Goal: Task Accomplishment & Management: Complete application form

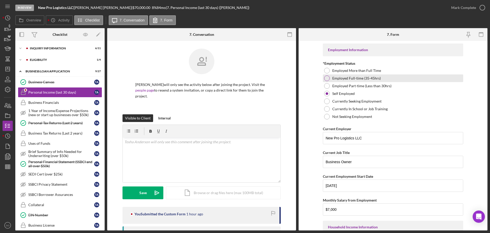
scroll to position [6, 0]
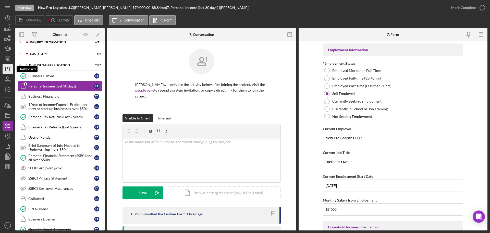
click at [6, 71] on polygon "button" at bounding box center [8, 69] width 4 height 4
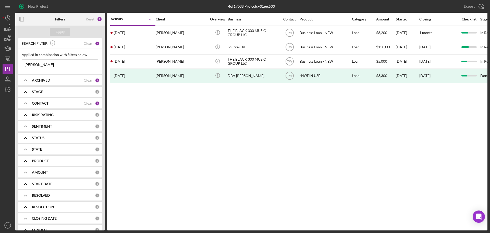
drag, startPoint x: 49, startPoint y: 67, endPoint x: 20, endPoint y: 65, distance: 28.7
click at [20, 65] on div "Applied in combination with filters below byron Icon/Menu Close" at bounding box center [60, 61] width 84 height 25
type input "s"
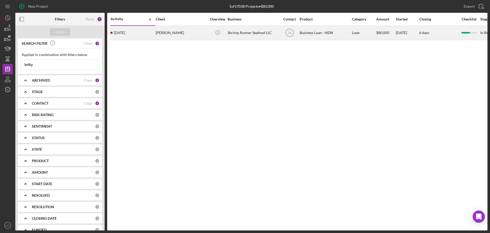
type input "kelby"
click at [142, 37] on div "1 month ago Kelby Hutsler" at bounding box center [133, 33] width 45 height 14
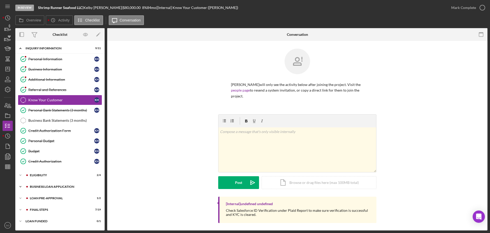
click at [52, 134] on div "BUSINESS LOAN APPLICATION" at bounding box center [64, 186] width 68 height 3
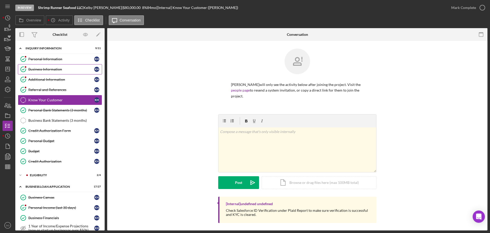
click at [52, 71] on div "Business Information" at bounding box center [61, 69] width 66 height 4
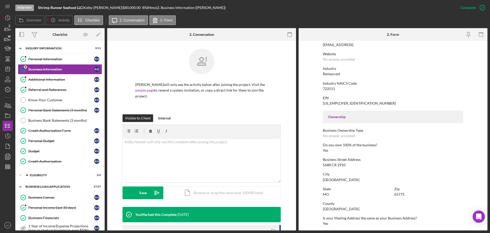
scroll to position [102, 0]
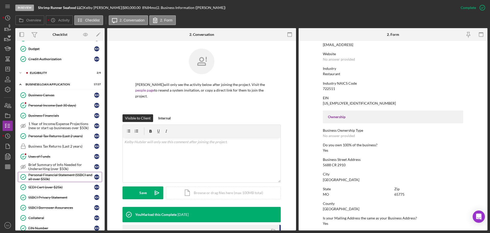
click at [73, 134] on div "Personal Financial Statement (SSBCI and all over $50k)" at bounding box center [61, 177] width 66 height 8
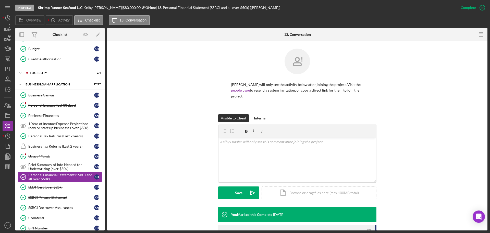
scroll to position [128, 0]
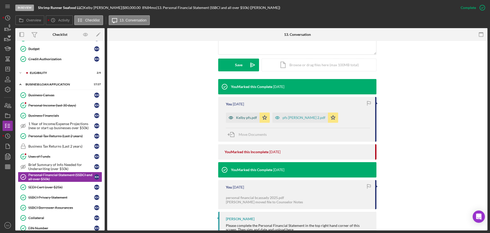
click at [242, 115] on div "Kelby pfs.pdf" at bounding box center [246, 117] width 21 height 4
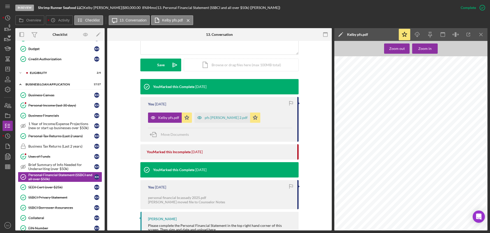
scroll to position [437, 0]
click at [212, 115] on div "pfs sherri 2.pdf" at bounding box center [226, 117] width 43 height 4
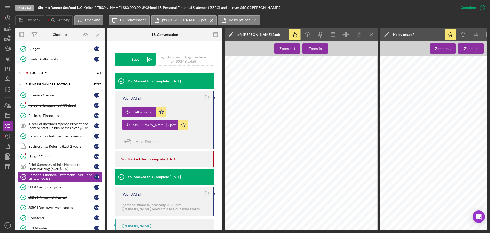
scroll to position [0, 0]
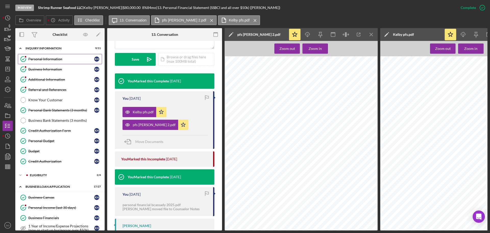
click at [56, 58] on div "Personal Information" at bounding box center [61, 59] width 66 height 4
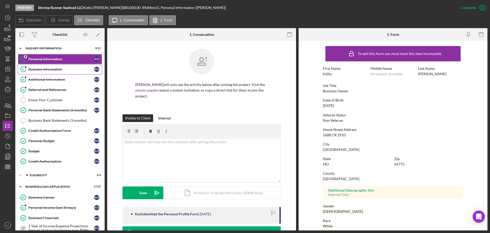
click at [56, 68] on div "Business Information" at bounding box center [61, 69] width 66 height 4
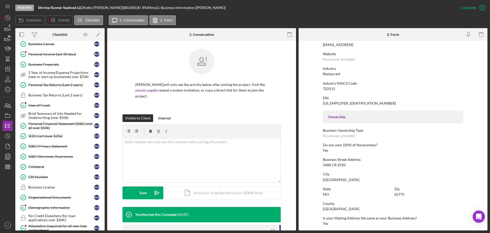
scroll to position [277, 0]
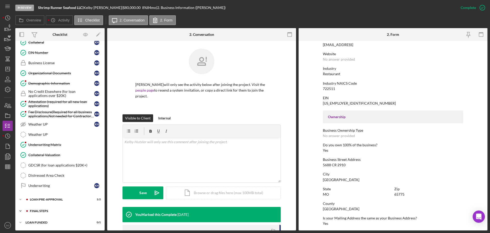
click at [57, 134] on div "Icon/Expander FINAL STEPS 7 / 19" at bounding box center [59, 211] width 89 height 10
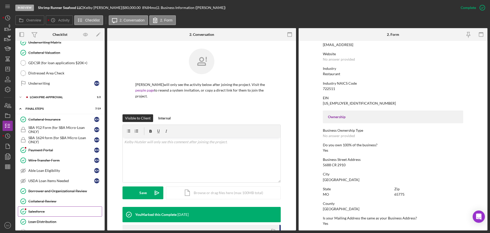
drag, startPoint x: 62, startPoint y: 223, endPoint x: 89, endPoint y: 209, distance: 31.0
click at [62, 134] on div "Loan Distribution" at bounding box center [65, 221] width 74 height 4
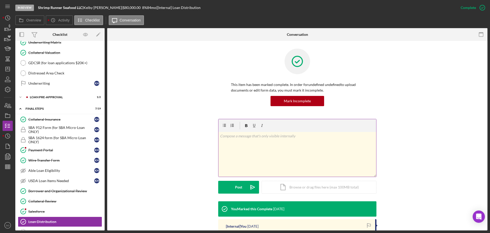
scroll to position [77, 0]
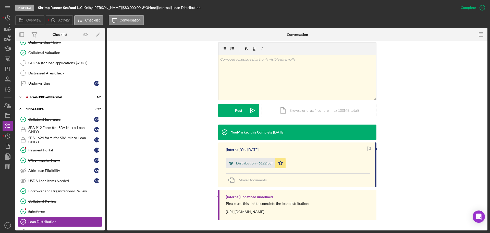
click at [243, 134] on div "Distribution - 6122.pdf" at bounding box center [251, 163] width 50 height 10
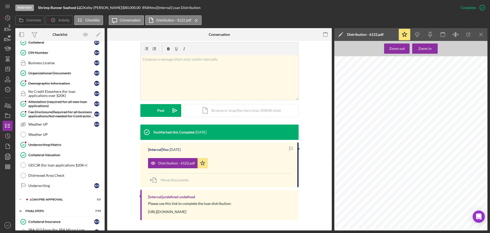
scroll to position [226, 0]
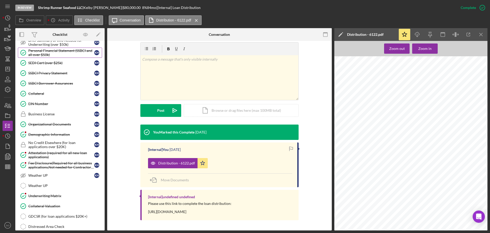
click at [55, 55] on div "Personal Financial Statement (SSBCI and all over $50k)" at bounding box center [61, 53] width 66 height 8
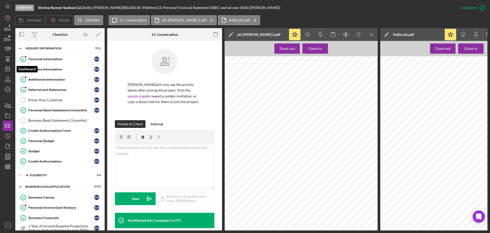
click at [9, 69] on line "button" at bounding box center [8, 69] width 4 height 0
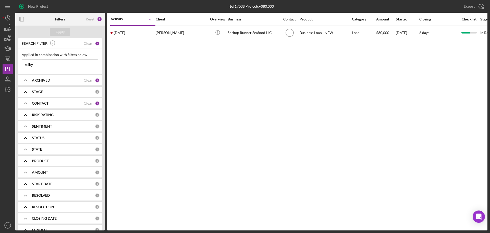
drag, startPoint x: 43, startPoint y: 65, endPoint x: 0, endPoint y: 64, distance: 42.9
click at [0, 64] on div "New Project 1 of 17038 Projects • $80,000 kelby Export Icon/Export Filters Rese…" at bounding box center [245, 116] width 490 height 233
type input "ike"
click at [59, 33] on div "Apply" at bounding box center [59, 32] width 9 height 8
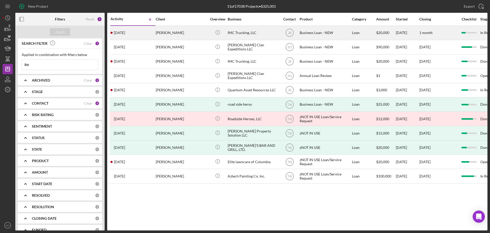
click at [124, 32] on time "4 days ago" at bounding box center [119, 33] width 11 height 4
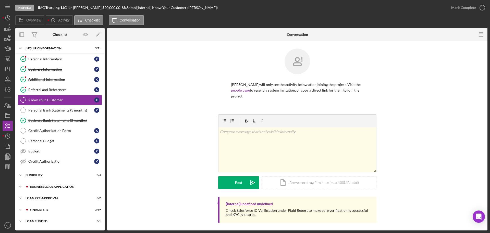
click at [38, 134] on div "BUSINESS LOAN APPLICATION" at bounding box center [64, 186] width 68 height 3
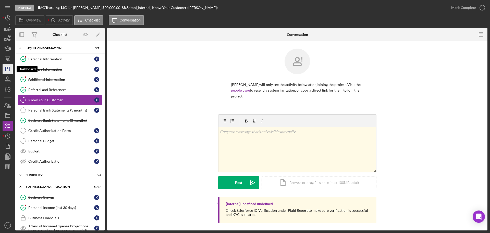
click at [8, 68] on line "button" at bounding box center [8, 68] width 0 height 2
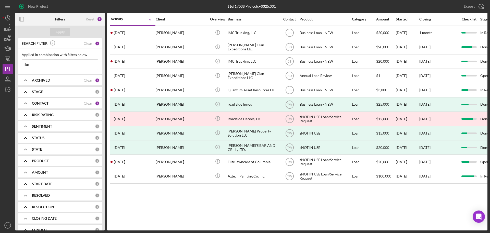
click at [38, 66] on input "ike" at bounding box center [60, 65] width 76 height 10
type input "Timothy hutsler"
click at [60, 30] on div "Apply" at bounding box center [59, 32] width 9 height 8
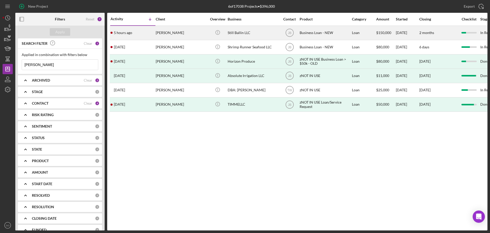
click at [176, 36] on div "Timothy Huelskamp" at bounding box center [181, 33] width 51 height 14
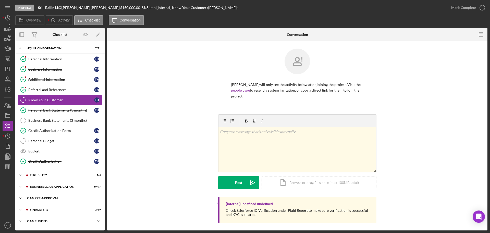
click at [54, 134] on div "Icon/Expander LOAN PRE-APPROVAL 0 / 2" at bounding box center [59, 198] width 89 height 10
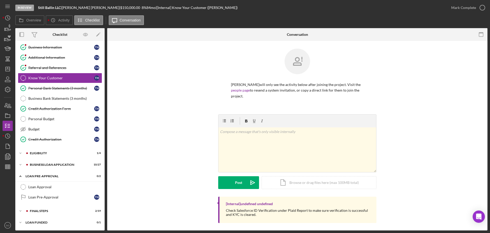
drag, startPoint x: 46, startPoint y: 185, endPoint x: 127, endPoint y: 188, distance: 81.0
click at [47, 134] on div "Loan Approval" at bounding box center [65, 187] width 74 height 4
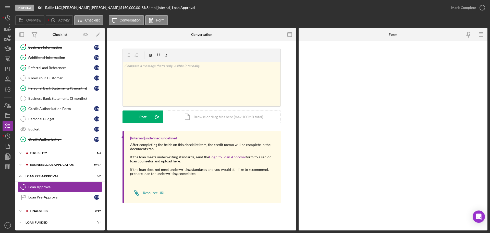
scroll to position [22, 0]
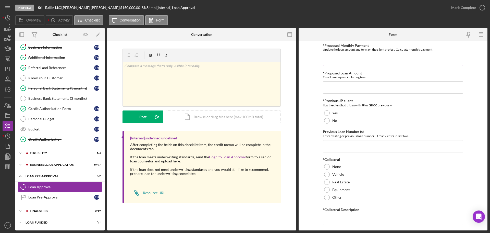
click at [243, 50] on div "Update the loan amount and term on the client project, Calculate monthly payment" at bounding box center [393, 50] width 140 height 4
click at [243, 59] on input "*Proposed Monthly Payment" at bounding box center [393, 60] width 140 height 12
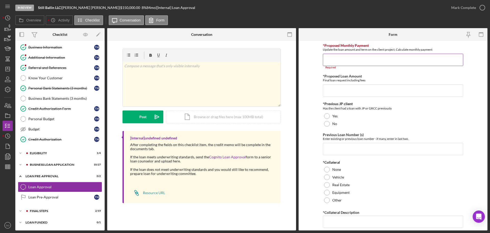
click at [243, 60] on input "*Proposed Monthly Payment" at bounding box center [393, 60] width 140 height 12
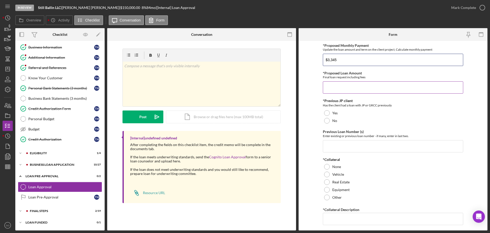
type input "$3,345"
click at [243, 89] on input "*Proposed Loan Amount" at bounding box center [393, 87] width 140 height 12
type input "$150,000"
click at [243, 120] on div at bounding box center [327, 121] width 6 height 6
click at [243, 134] on input "Previous Loan Number (s)" at bounding box center [393, 146] width 140 height 12
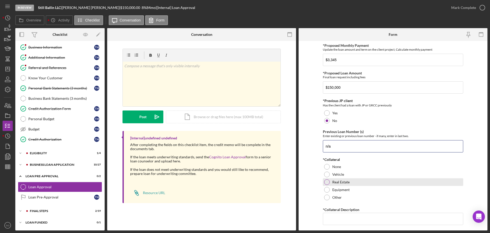
type input "n/a"
click at [243, 134] on div at bounding box center [327, 182] width 6 height 6
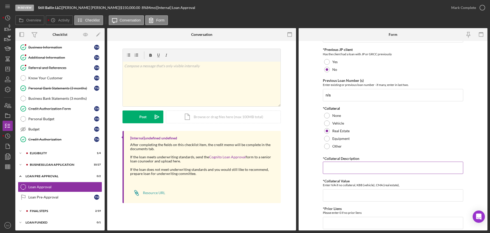
click at [243, 134] on input "*Collateral Description" at bounding box center [393, 167] width 140 height 12
click at [243, 134] on input "*Collateral Value" at bounding box center [393, 198] width 140 height 12
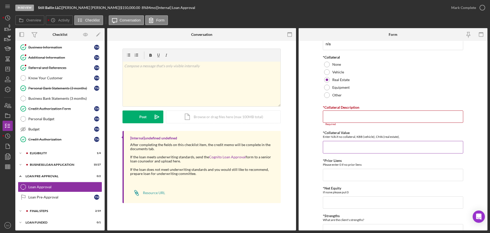
click at [243, 134] on input "*Collateral Value" at bounding box center [393, 147] width 140 height 12
click at [243, 134] on input "475155" at bounding box center [393, 147] width 140 height 12
type input "475,155"
click at [60, 88] on div "Personal Bank Statements (3 months)" at bounding box center [61, 88] width 66 height 4
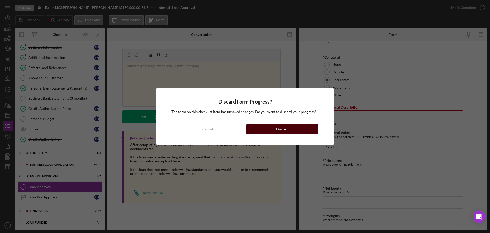
click at [243, 127] on button "Discard" at bounding box center [282, 129] width 72 height 10
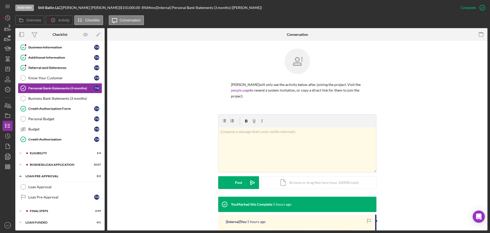
scroll to position [69, 0]
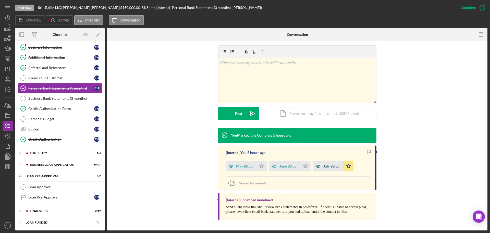
click at [243, 134] on div "July BS.pdf" at bounding box center [332, 166] width 17 height 4
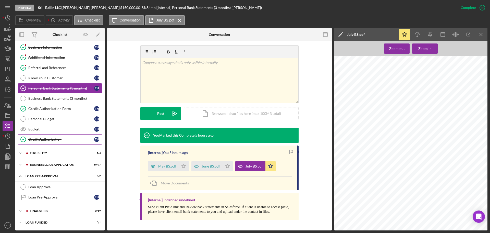
click at [56, 134] on div "Credit Authorization" at bounding box center [61, 139] width 66 height 4
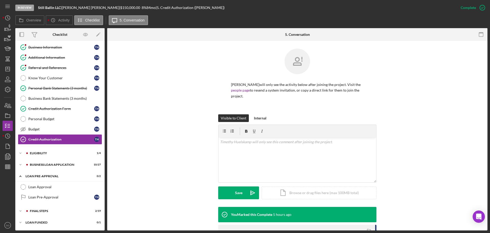
scroll to position [82, 0]
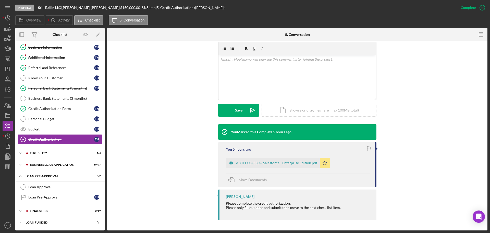
drag, startPoint x: 276, startPoint y: 162, endPoint x: 287, endPoint y: 164, distance: 11.8
click at [243, 134] on div "AUTH-004530 ~ Salesforce - Enterprise Edition.pdf" at bounding box center [276, 163] width 81 height 4
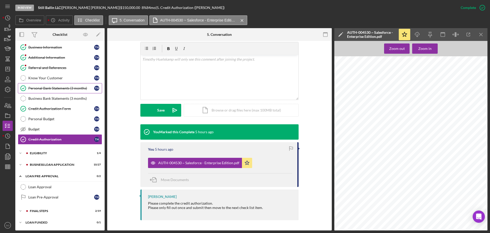
scroll to position [0, 0]
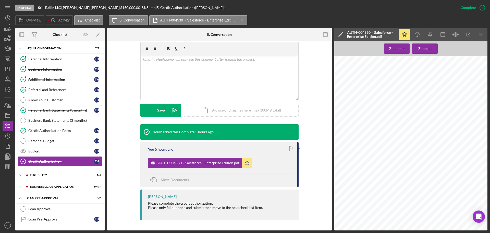
click at [53, 110] on div "Personal Bank Statements (3 months)" at bounding box center [61, 110] width 66 height 4
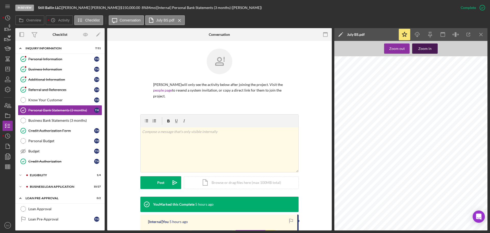
click at [243, 50] on div "Zoom in" at bounding box center [425, 48] width 13 height 10
drag, startPoint x: 390, startPoint y: 113, endPoint x: 361, endPoint y: 113, distance: 29.6
click at [243, 113] on span "180 STONE OAKS DR" at bounding box center [374, 113] width 29 height 3
copy span "180 STONE OAKS DR"
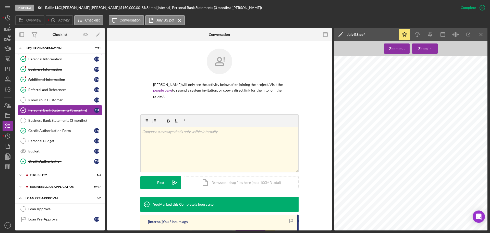
click at [49, 59] on div "Personal Information" at bounding box center [61, 59] width 66 height 4
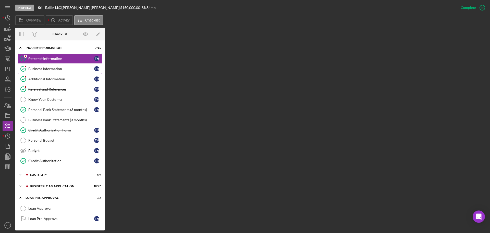
click at [46, 72] on link "Business Information Business Information T H" at bounding box center [60, 69] width 84 height 10
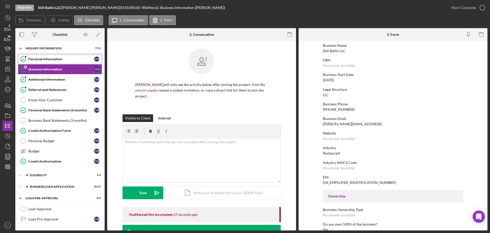
click at [44, 60] on div "Personal Information" at bounding box center [61, 59] width 66 height 4
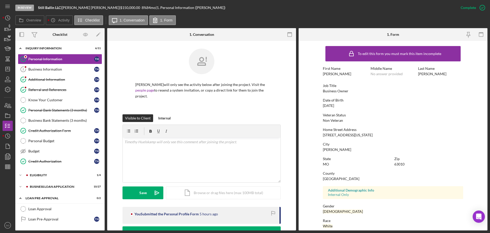
scroll to position [26, 0]
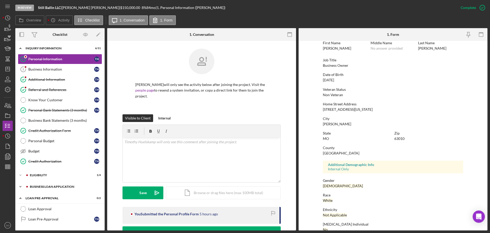
click at [46, 134] on div "BUSINESS LOAN APPLICATION" at bounding box center [64, 186] width 68 height 3
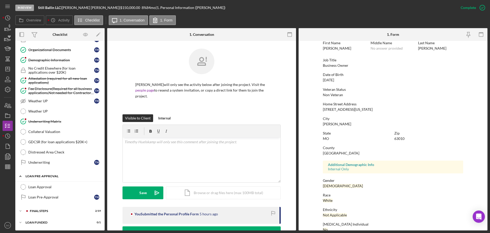
click at [45, 134] on div "Icon/Expander LOAN PRE-APPROVAL 0 / 2" at bounding box center [59, 176] width 89 height 10
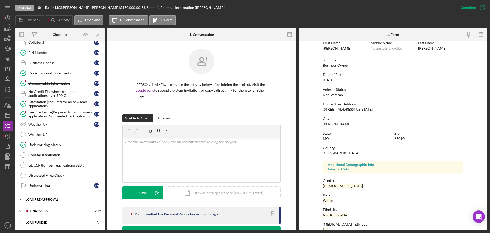
click at [45, 134] on div "LOAN PRE-APPROVAL" at bounding box center [62, 199] width 73 height 3
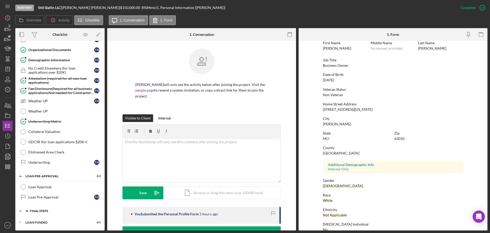
click at [55, 134] on div "FINAL STEPS" at bounding box center [64, 210] width 68 height 3
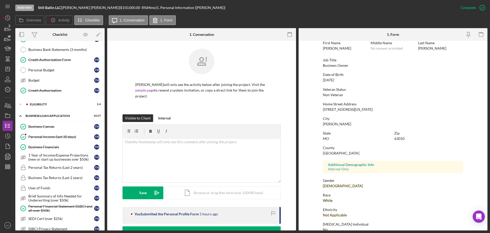
scroll to position [20, 0]
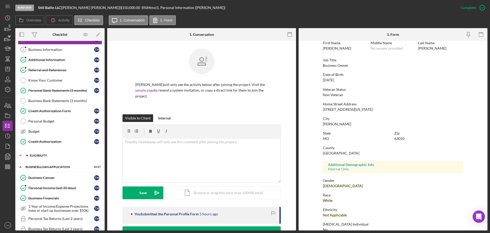
click at [45, 134] on div "ELIGIBILITY" at bounding box center [64, 155] width 68 height 3
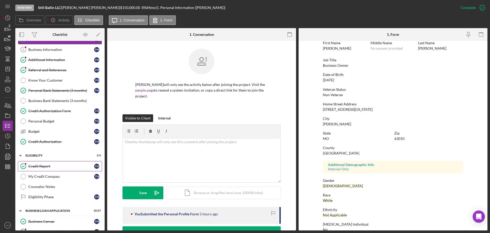
click at [50, 134] on div "Credit Report" at bounding box center [61, 166] width 66 height 4
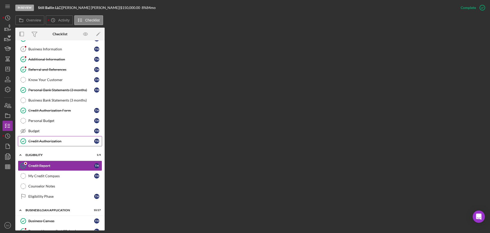
click at [55, 134] on link "Credit Authorization Credit Authorization T H" at bounding box center [60, 141] width 84 height 10
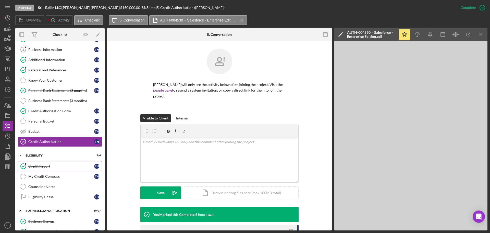
click at [50, 134] on div "Credit Report" at bounding box center [61, 166] width 66 height 4
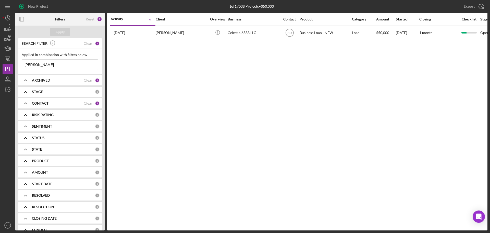
drag, startPoint x: 68, startPoint y: 68, endPoint x: 0, endPoint y: 66, distance: 67.9
click at [0, 67] on div "New Project 1 of 17038 Projects • $50,000 [PERSON_NAME] Export Icon/Export Filt…" at bounding box center [245, 116] width 490 height 233
type input "[PERSON_NAME]"
click at [58, 33] on div "Apply" at bounding box center [59, 32] width 9 height 8
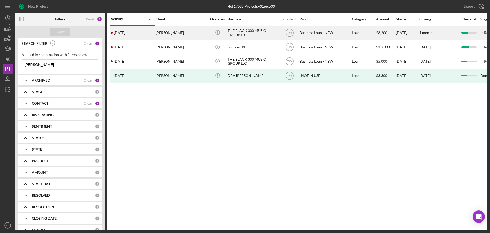
click at [157, 29] on div "[PERSON_NAME]" at bounding box center [181, 33] width 51 height 14
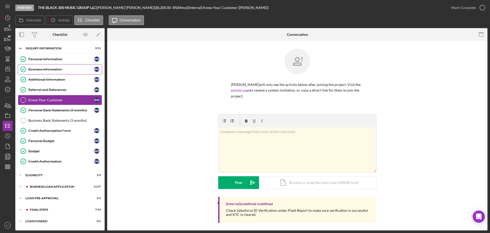
click at [53, 69] on div "Business Information" at bounding box center [61, 69] width 66 height 4
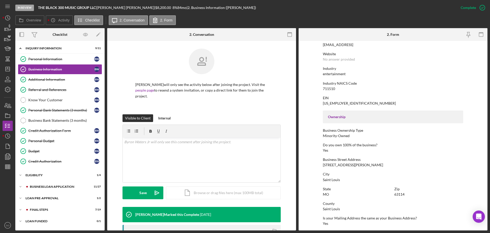
scroll to position [128, 0]
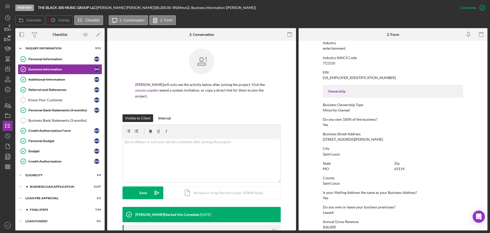
drag, startPoint x: 48, startPoint y: 56, endPoint x: 104, endPoint y: 82, distance: 61.5
click at [48, 56] on link "Personal Information Personal Information B W" at bounding box center [60, 59] width 84 height 10
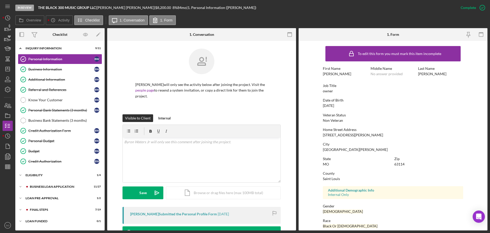
scroll to position [49, 0]
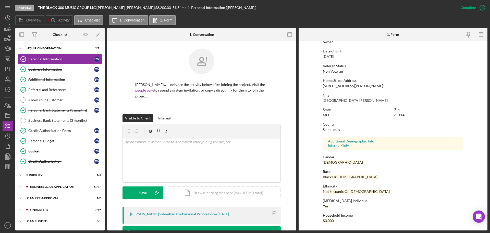
click at [397, 116] on div "63114" at bounding box center [400, 115] width 10 height 4
copy div "63114"
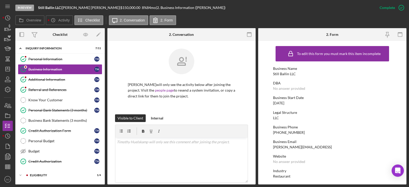
click at [284, 76] on div "Still Ballin LLC" at bounding box center [284, 74] width 23 height 4
copy div "Still Ballin LLC"
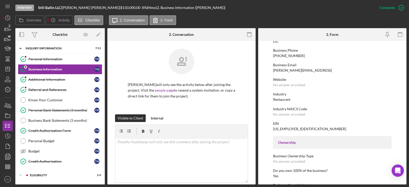
scroll to position [153, 0]
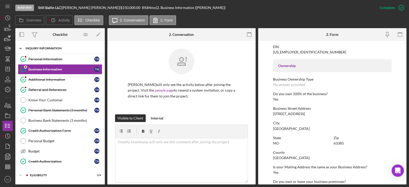
click at [50, 50] on div "Icon/Expander INQUIRY INFORMATION 7 / 11" at bounding box center [59, 48] width 89 height 10
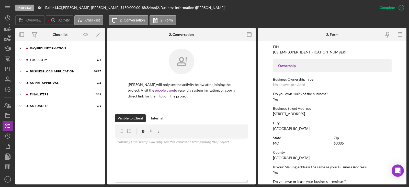
click at [48, 48] on div "INQUIRY INFORMATION" at bounding box center [64, 48] width 68 height 3
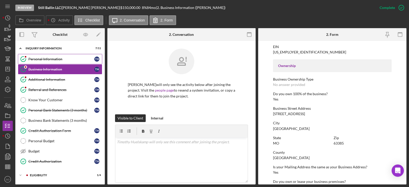
click at [50, 59] on div "Personal Information" at bounding box center [61, 59] width 66 height 4
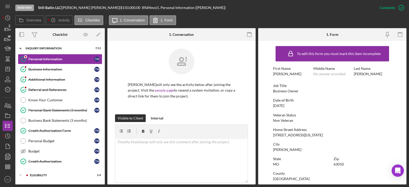
click at [285, 134] on div "2236 Michigan Avenue" at bounding box center [298, 135] width 50 height 4
click at [286, 135] on div "2236 Michigan Avenue" at bounding box center [298, 135] width 50 height 4
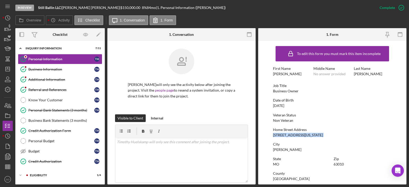
click at [286, 135] on div "2236 Michigan Avenue" at bounding box center [298, 135] width 50 height 4
copy div "2236 Michigan Avenue"
click at [38, 70] on div "Business Information" at bounding box center [61, 69] width 66 height 4
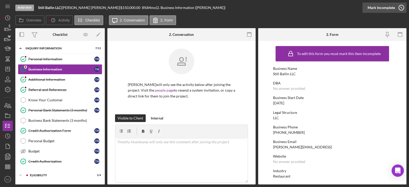
click at [385, 8] on div "Mark Incomplete" at bounding box center [380, 8] width 27 height 10
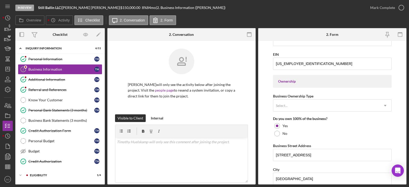
scroll to position [230, 0]
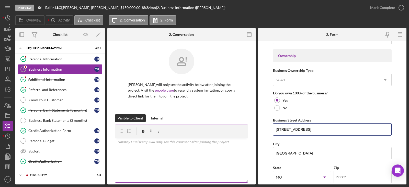
drag, startPoint x: 317, startPoint y: 127, endPoint x: 206, endPoint y: 126, distance: 111.3
click at [207, 126] on div "Overview Internal Workflow Stage In Review Icon/Dropdown Arrow Archive (can una…" at bounding box center [210, 106] width 391 height 156
paste input "2236 Michigan Avenue"
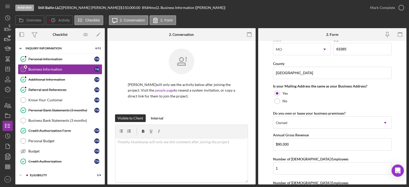
scroll to position [424, 0]
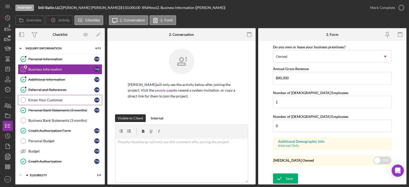
type input "2236 Michigan Avenue"
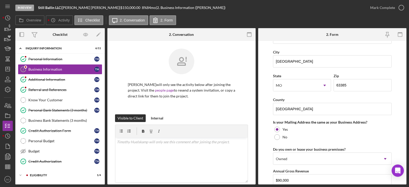
scroll to position [270, 0]
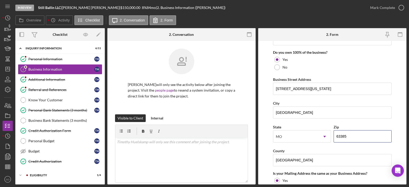
drag, startPoint x: 353, startPoint y: 132, endPoint x: 265, endPoint y: 144, distance: 88.6
click at [265, 144] on form "Business Name Still Ballin LLC DBA Business Start Date 11/08/2022 Legal Structu…" at bounding box center [332, 112] width 148 height 143
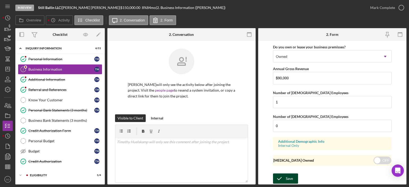
type input "63010"
click at [290, 178] on div "Save" at bounding box center [289, 178] width 7 height 10
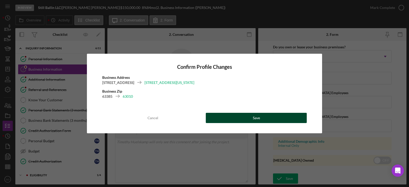
click at [253, 123] on div "Confirm Profile Changes Business Address 18 Huntleigh View Ct 2236 Michigan Ave…" at bounding box center [204, 93] width 235 height 79
click at [254, 122] on div "Save" at bounding box center [256, 118] width 7 height 10
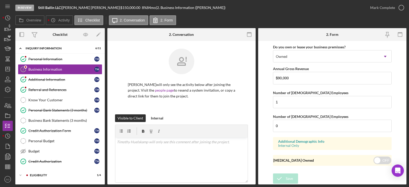
click at [379, 9] on div "In Review Still Ballin LLC | Timothy Huelskamp | $150,000.00 8 % 84 mo | 2. Bus…" at bounding box center [204, 93] width 409 height 187
click at [379, 10] on div "Mark Complete" at bounding box center [382, 8] width 25 height 10
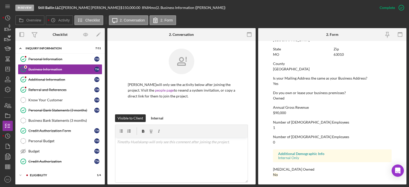
scroll to position [45, 0]
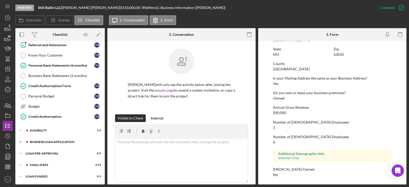
click at [54, 145] on div "Icon/Expander BUSINESS LOAN APPLICATION 10 / 27" at bounding box center [59, 142] width 89 height 10
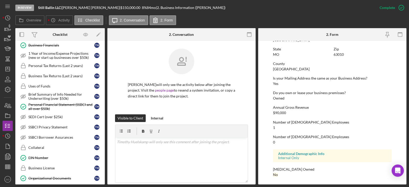
scroll to position [275, 0]
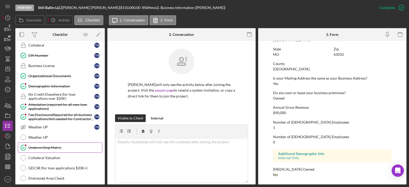
click at [53, 149] on div "Underwriting Matrix" at bounding box center [65, 147] width 74 height 4
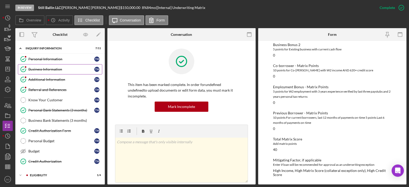
click at [57, 68] on div "Business Information" at bounding box center [61, 69] width 66 height 4
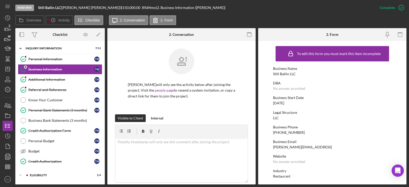
click at [284, 103] on div "11/08/2022" at bounding box center [278, 103] width 11 height 4
copy div "11/08/2022"
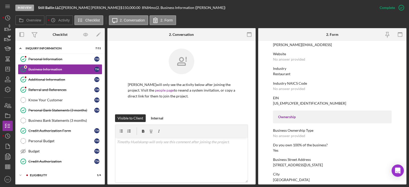
scroll to position [77, 0]
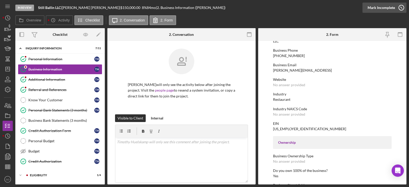
click at [388, 9] on div "Mark Incomplete" at bounding box center [380, 8] width 27 height 10
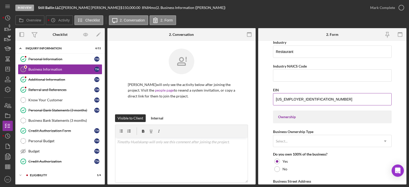
scroll to position [143, 0]
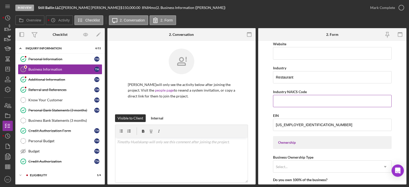
click at [288, 102] on input "Industry NAICS Code" at bounding box center [332, 101] width 118 height 12
paste input "722511"
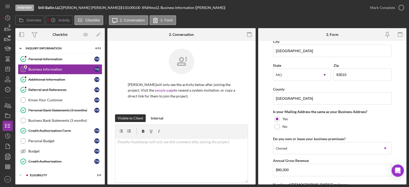
scroll to position [424, 0]
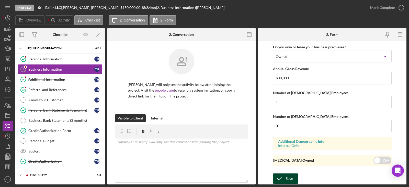
type input "722511"
click at [276, 178] on icon "submit" at bounding box center [279, 178] width 13 height 13
click at [381, 8] on div "Mark Complete" at bounding box center [382, 8] width 25 height 10
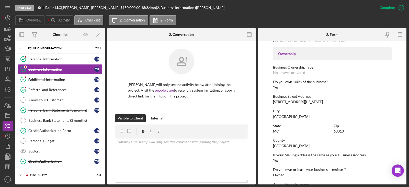
scroll to position [89, 0]
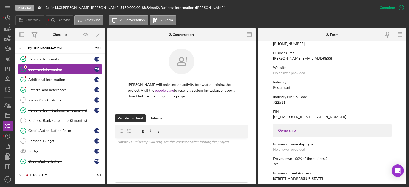
click at [281, 104] on div "722511" at bounding box center [279, 102] width 12 height 4
copy div "722511"
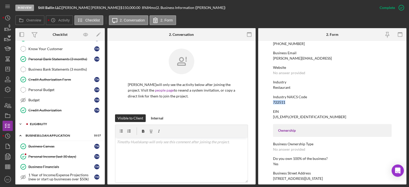
click at [45, 123] on div "ELIGIBILITY" at bounding box center [64, 123] width 68 height 3
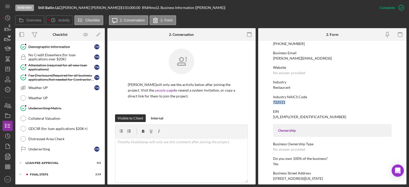
scroll to position [367, 0]
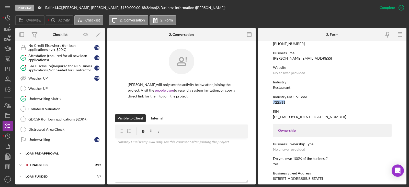
click at [47, 152] on div "LOAN PRE-APPROVAL" at bounding box center [62, 153] width 73 height 3
click at [45, 158] on div "Icon/Expander LOAN PRE-APPROVAL 0 / 2" at bounding box center [59, 153] width 89 height 10
click at [49, 164] on div "FINAL STEPS" at bounding box center [64, 164] width 68 height 3
click at [48, 157] on div "Icon/Expander LOAN PRE-APPROVAL 0 / 2" at bounding box center [59, 153] width 89 height 10
click at [48, 164] on div "Loan Approval" at bounding box center [65, 164] width 74 height 4
